Goal: Information Seeking & Learning: Learn about a topic

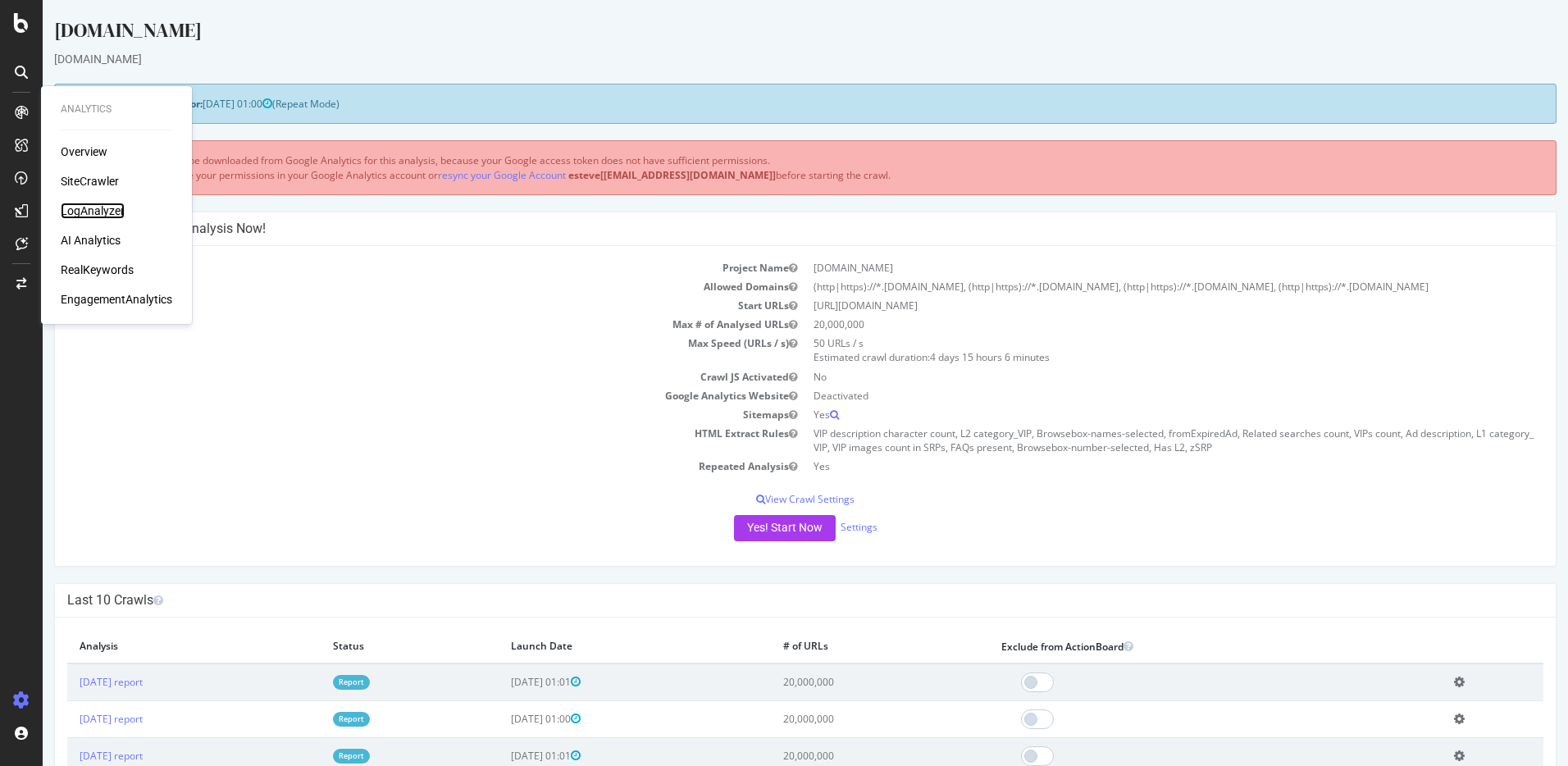
click at [94, 206] on div "LogAnalyzer" at bounding box center [93, 211] width 64 height 16
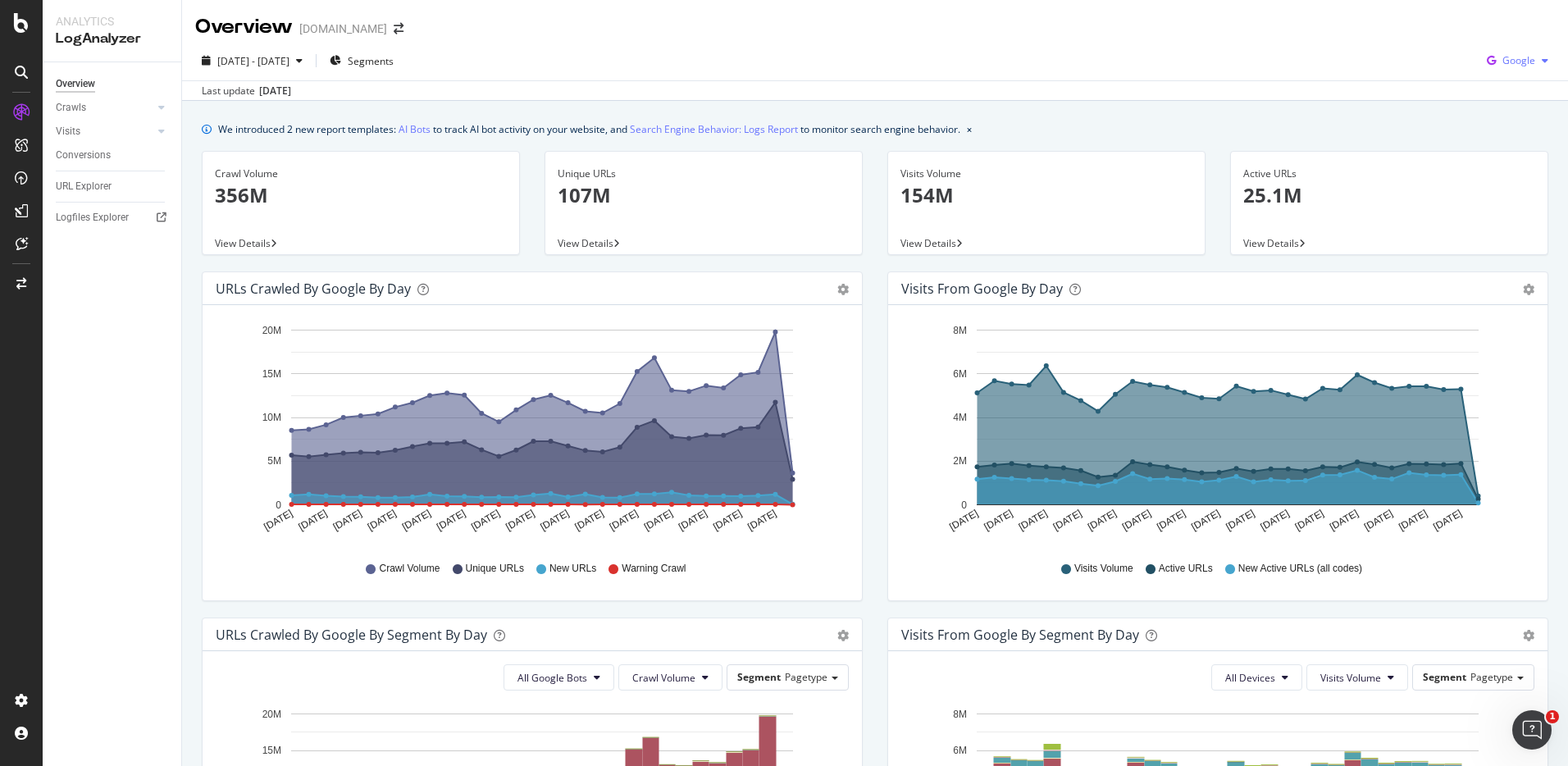
click at [1503, 62] on span "Google" at bounding box center [1519, 60] width 33 height 14
click at [1510, 153] on span "OpenAI" at bounding box center [1518, 154] width 61 height 15
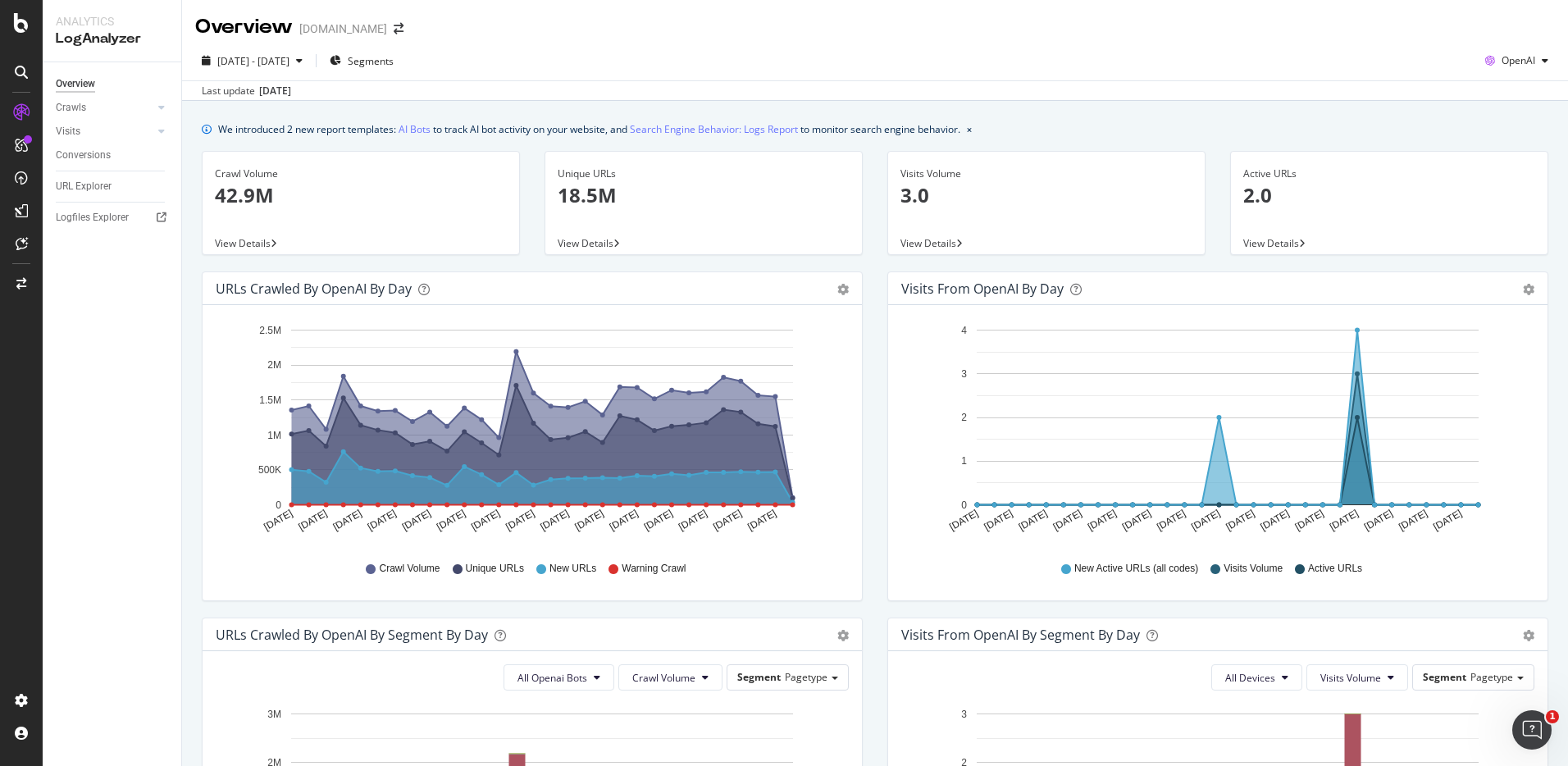
scroll to position [24, 0]
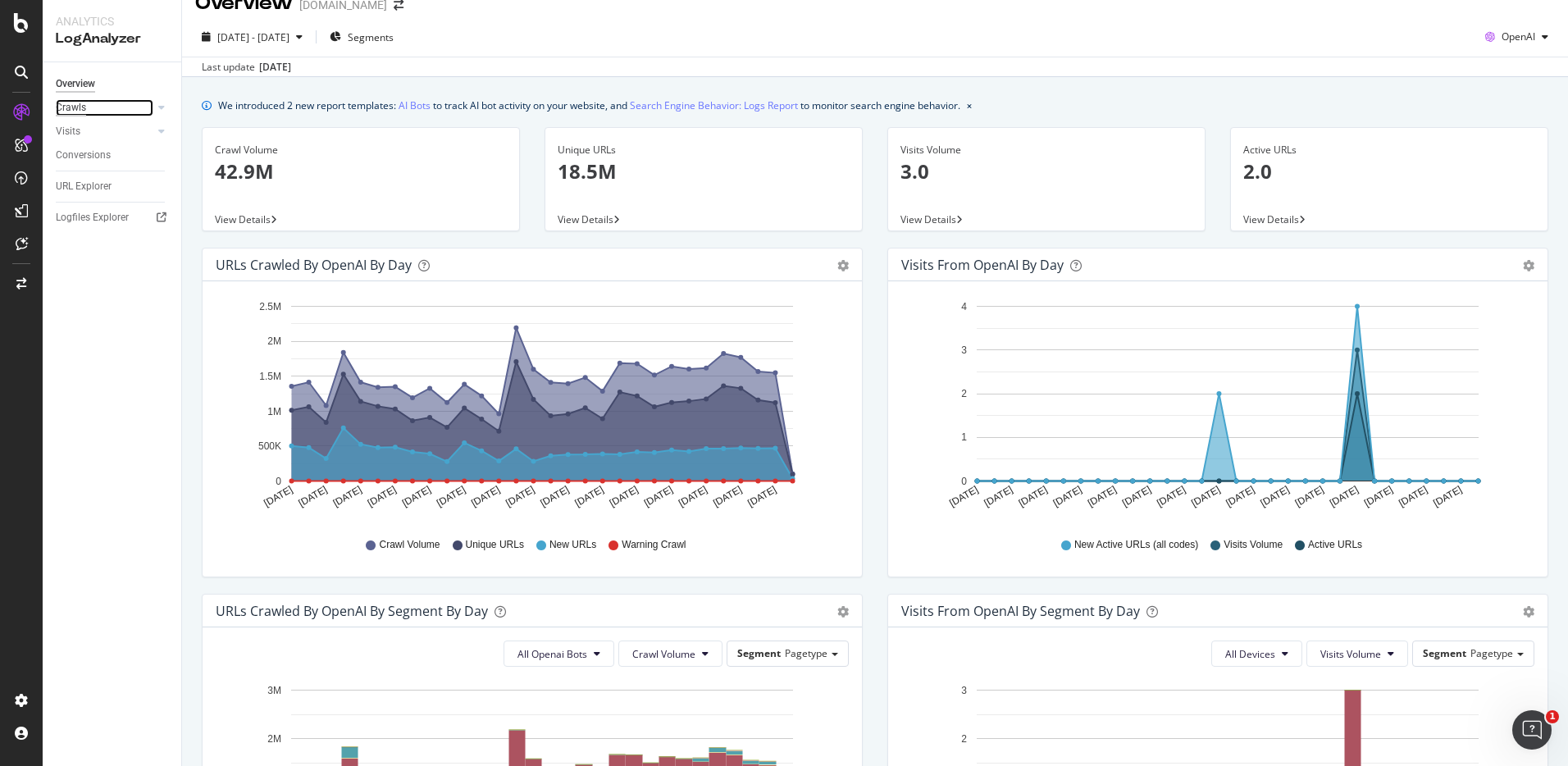
click at [71, 104] on div "Crawls" at bounding box center [71, 107] width 30 height 17
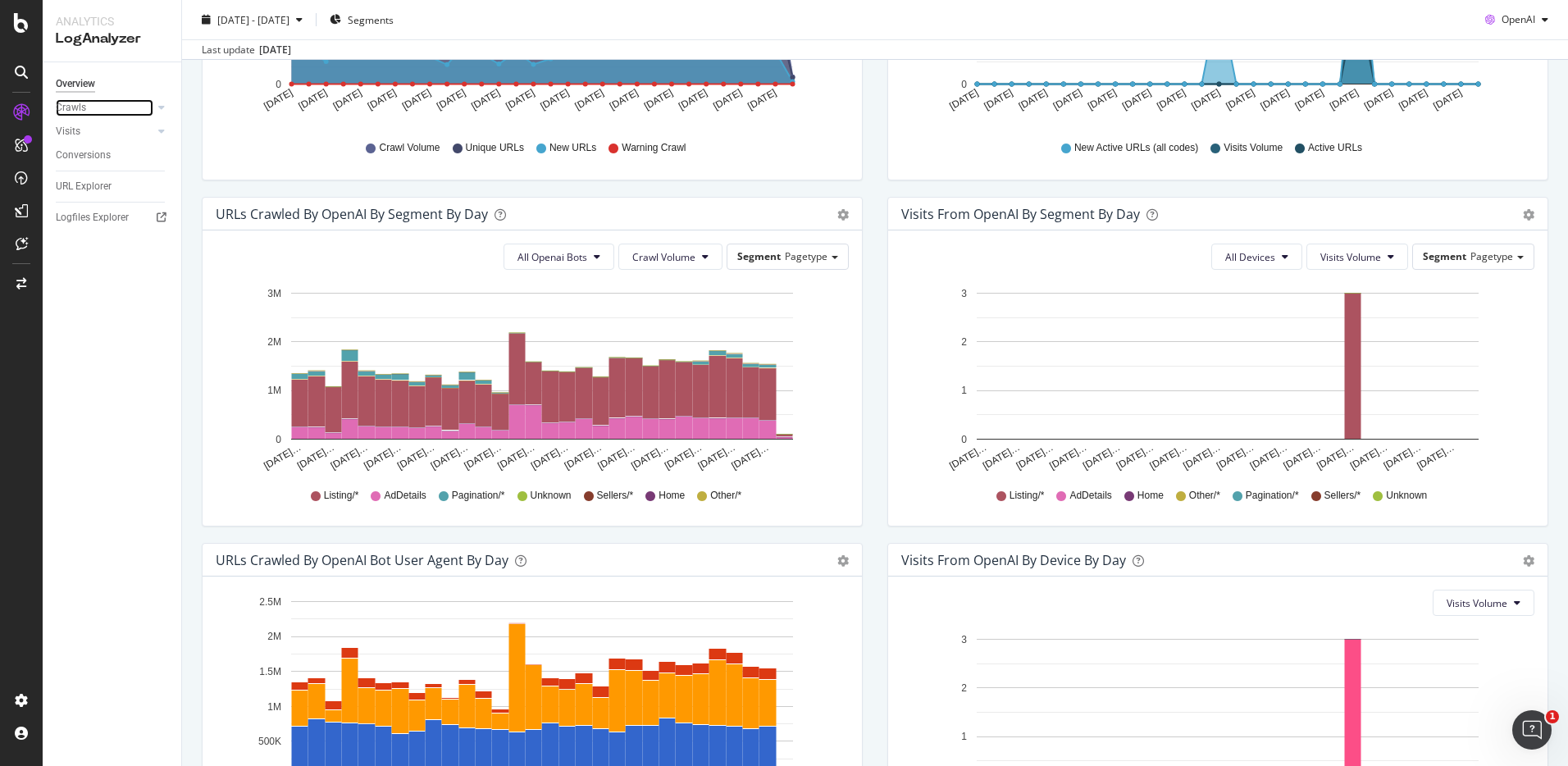
scroll to position [601, 0]
